Goal: Task Accomplishment & Management: Manage account settings

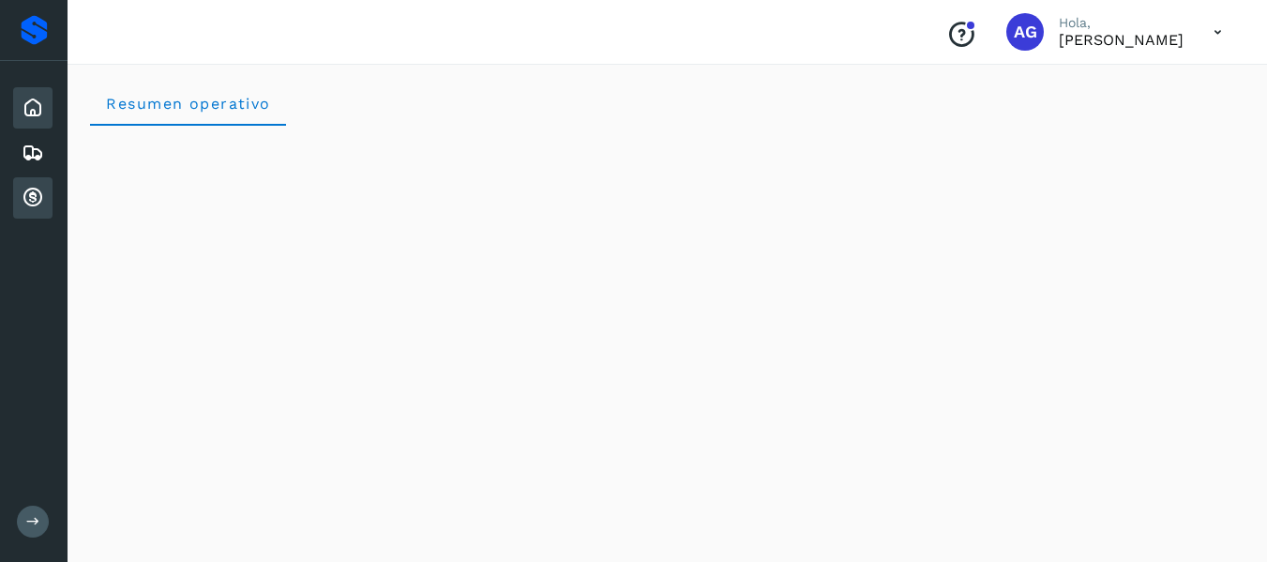
click at [26, 189] on icon at bounding box center [33, 198] width 23 height 23
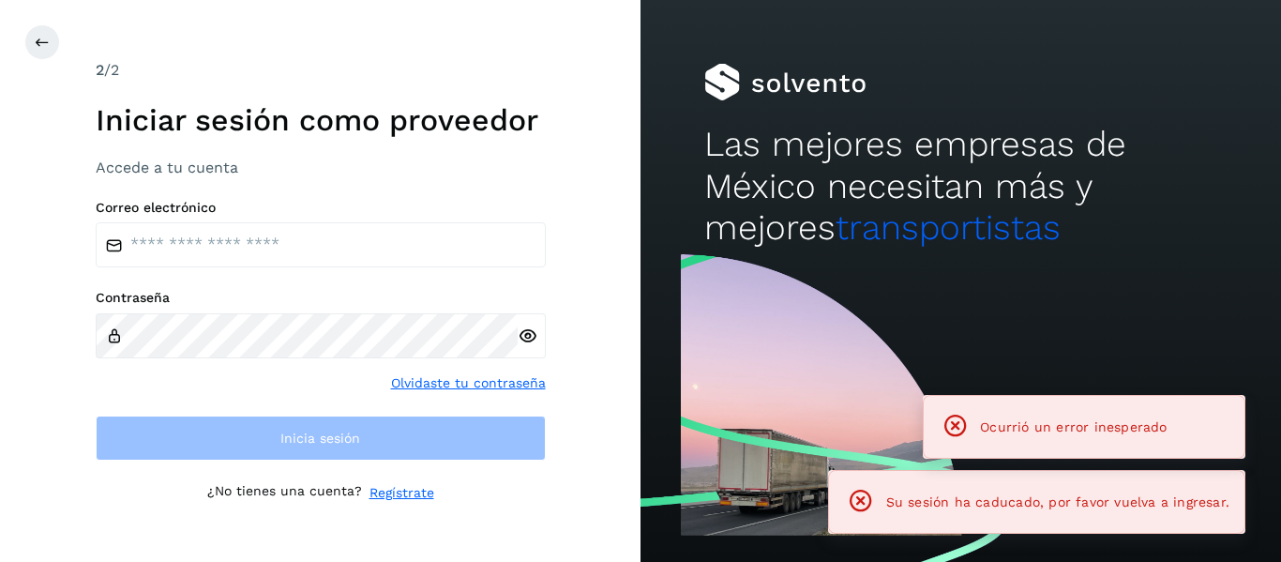
click at [259, 310] on div "Contraseña" at bounding box center [321, 324] width 450 height 68
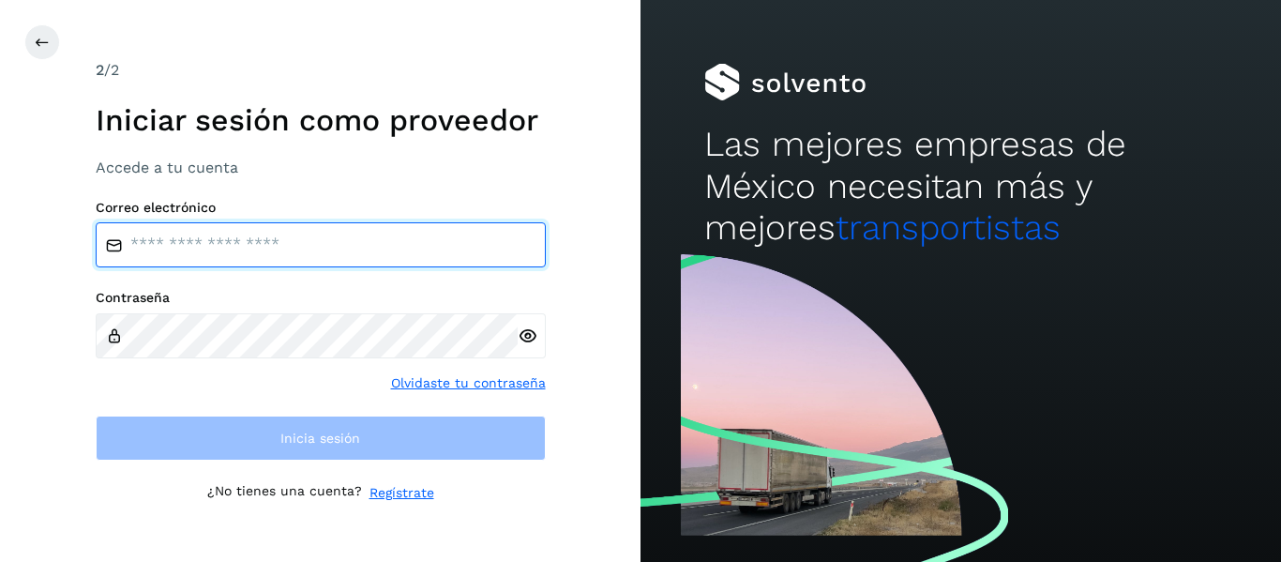
click at [240, 253] on input "email" at bounding box center [321, 244] width 450 height 45
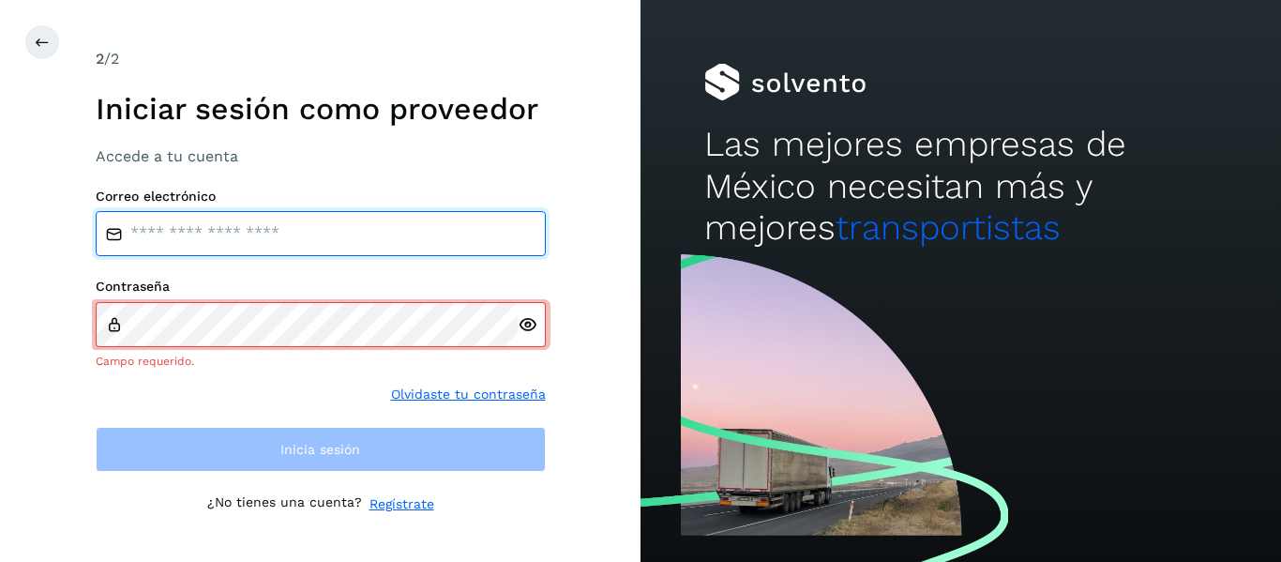
type input "**********"
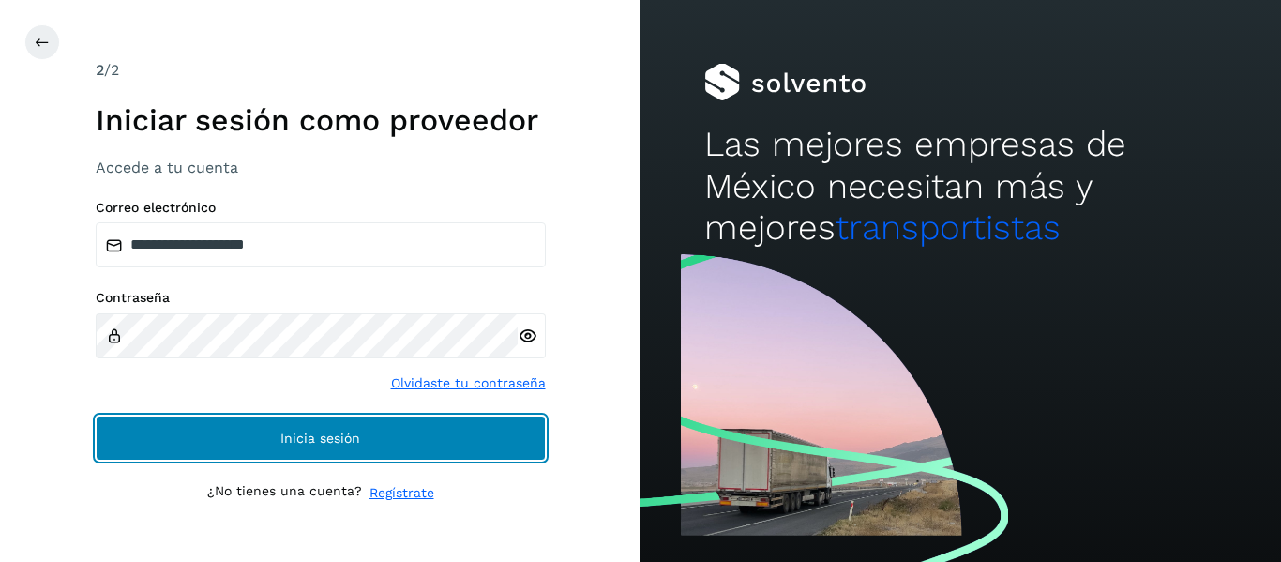
click at [255, 433] on button "Inicia sesión" at bounding box center [321, 437] width 450 height 45
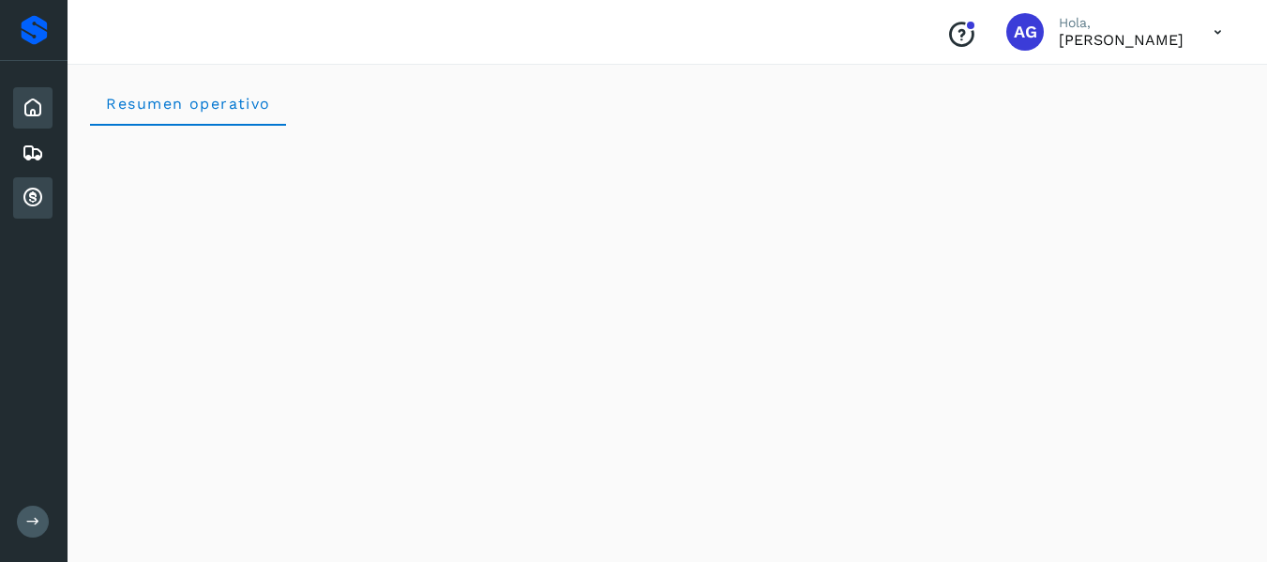
click at [23, 197] on icon at bounding box center [33, 198] width 23 height 23
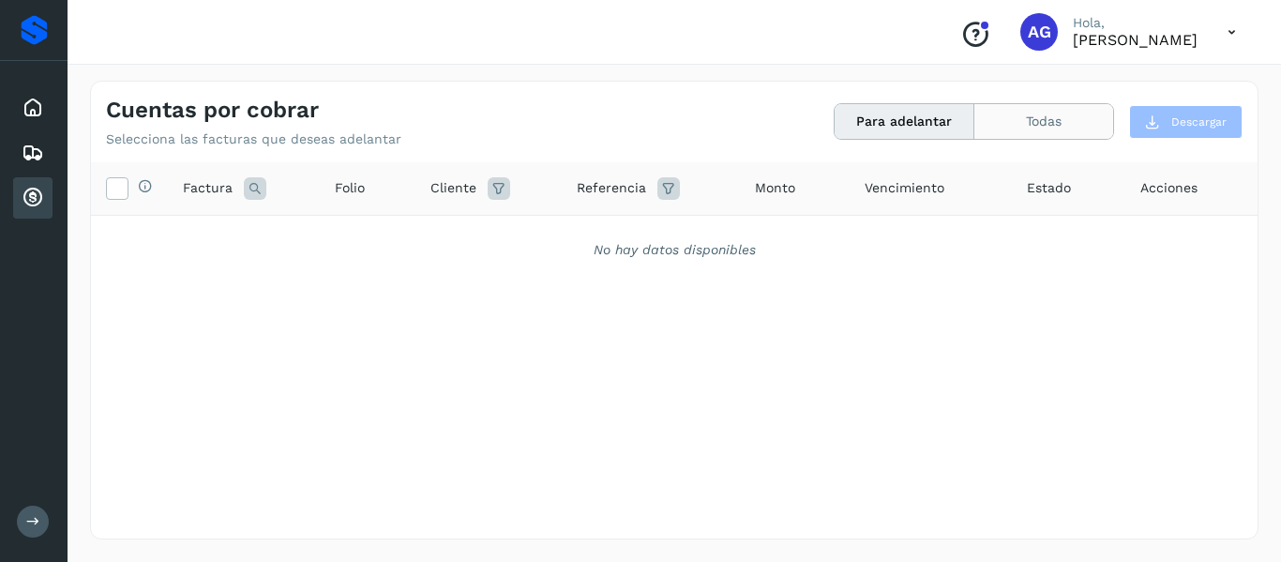
click at [1090, 117] on button "Todas" at bounding box center [1043, 121] width 139 height 35
